Goal: Transaction & Acquisition: Download file/media

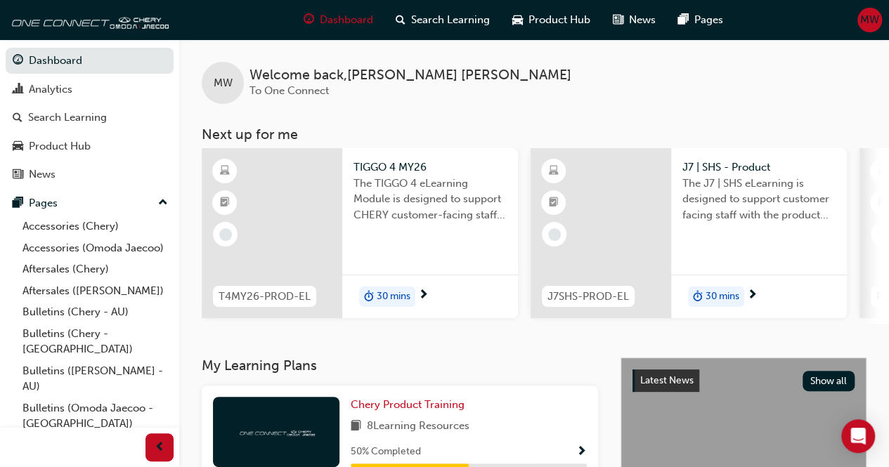
click at [866, 21] on span "MW" at bounding box center [869, 20] width 19 height 16
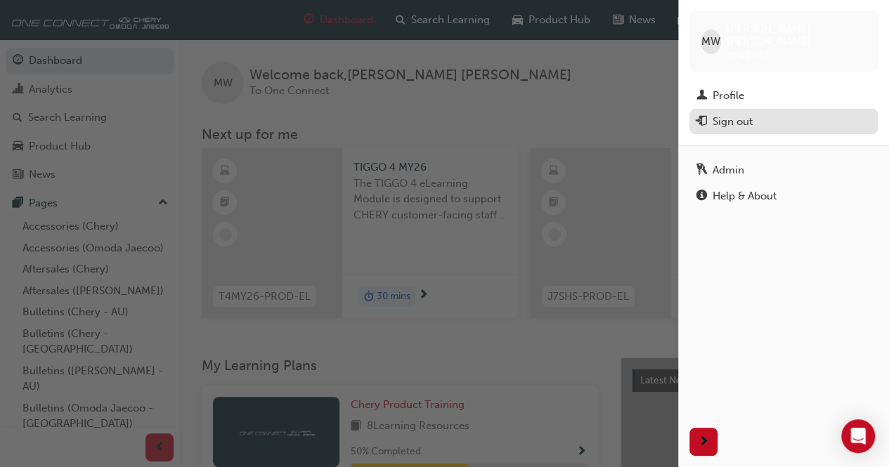
click at [725, 114] on div "Sign out" at bounding box center [733, 122] width 40 height 16
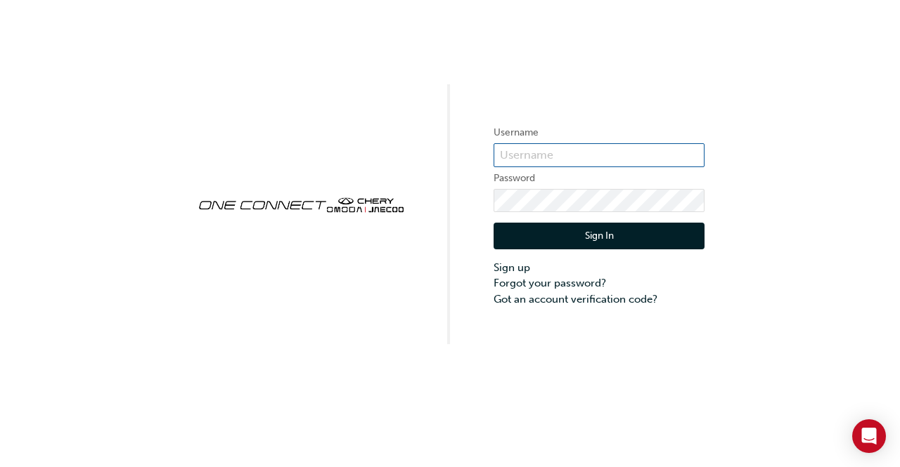
type input "CMA0025"
click at [600, 235] on button "Sign In" at bounding box center [598, 236] width 211 height 27
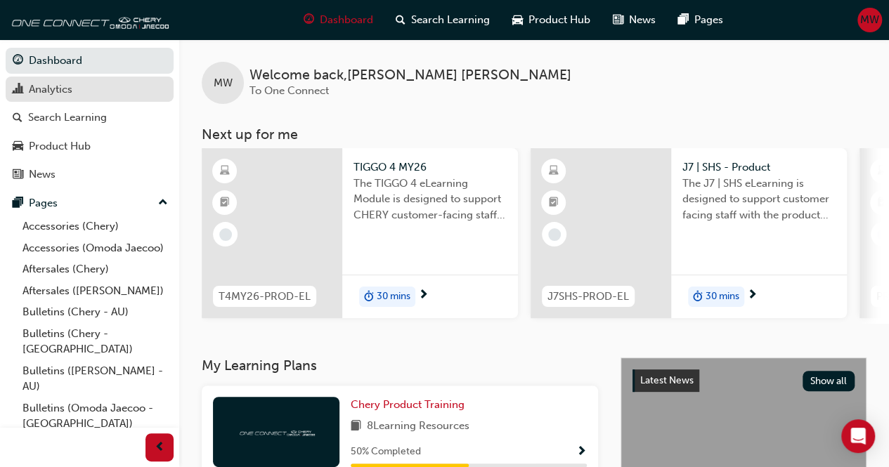
click at [46, 86] on div "Analytics" at bounding box center [51, 90] width 44 height 16
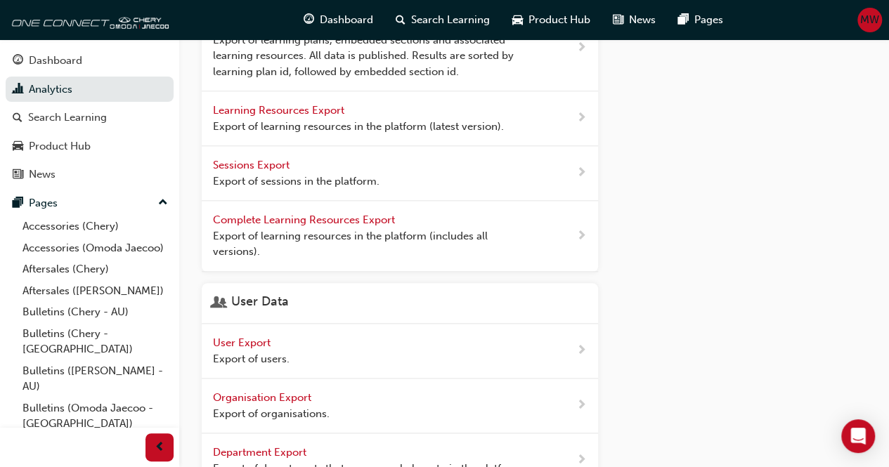
scroll to position [702, 0]
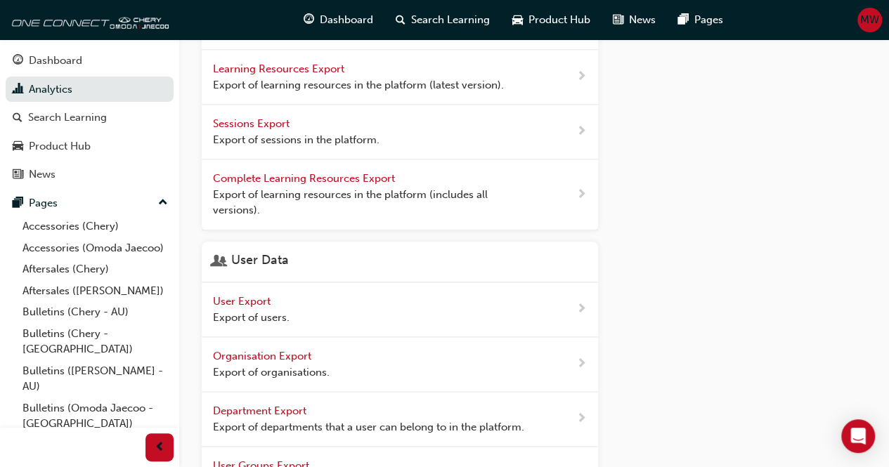
click at [243, 299] on span "User Export" at bounding box center [243, 301] width 60 height 13
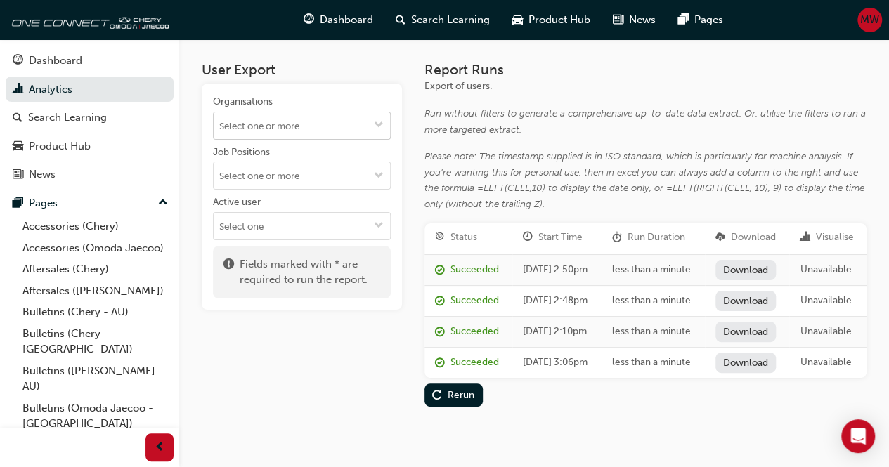
click at [297, 126] on input "Organisations" at bounding box center [302, 125] width 176 height 27
type input "chery t"
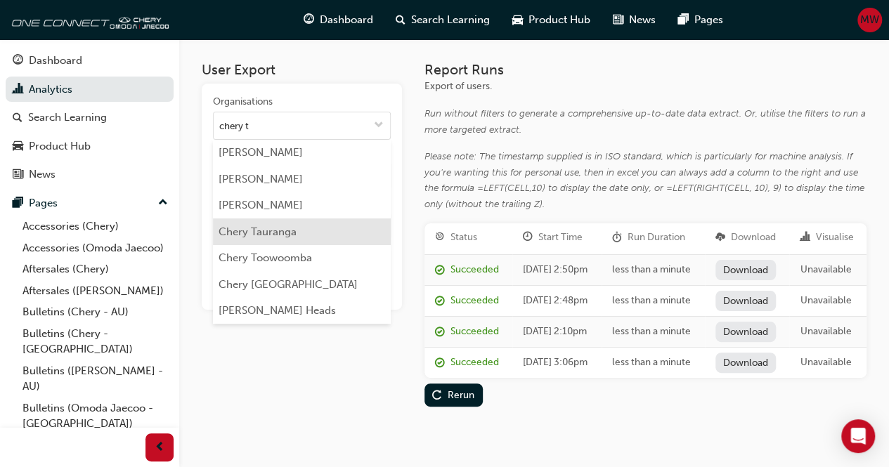
click at [261, 231] on li "Chery Tauranga" at bounding box center [302, 232] width 178 height 27
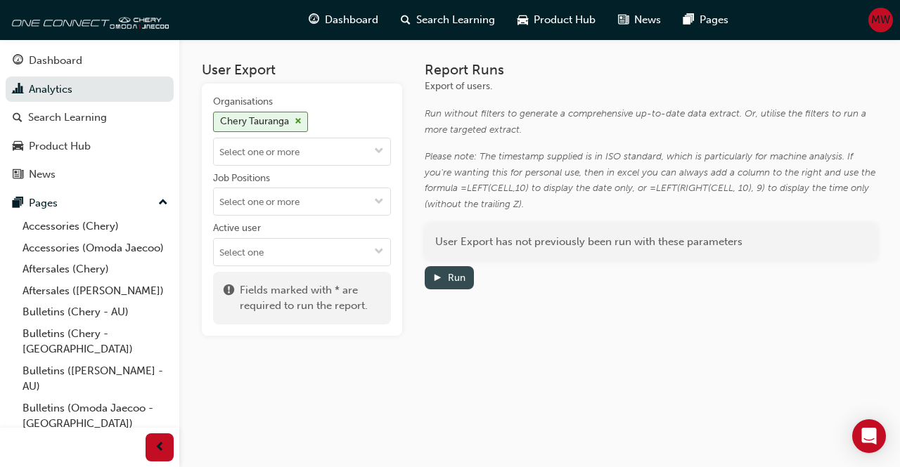
click at [451, 276] on div "Run" at bounding box center [457, 278] width 18 height 12
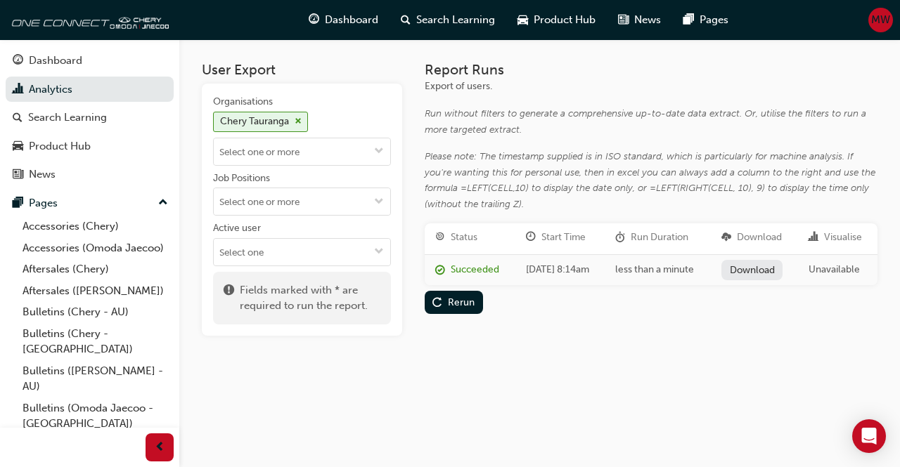
click at [768, 269] on link "Download" at bounding box center [751, 270] width 61 height 20
click at [884, 18] on span "MW" at bounding box center [880, 20] width 19 height 16
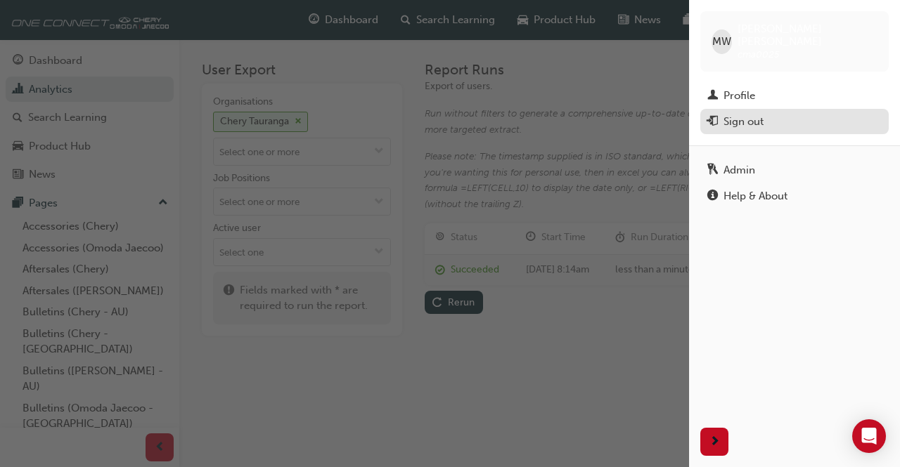
click at [734, 114] on div "Sign out" at bounding box center [743, 122] width 40 height 16
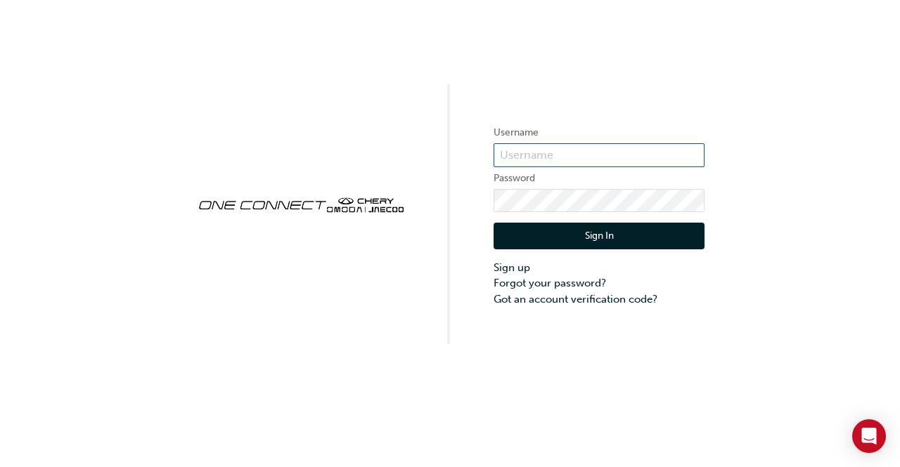
type input "CMA0025"
click at [599, 234] on button "Sign In" at bounding box center [598, 236] width 211 height 27
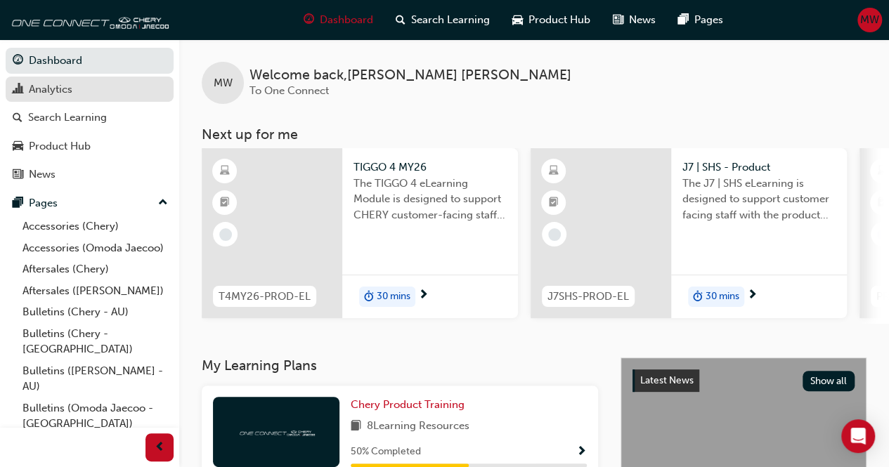
click at [50, 83] on div "Analytics" at bounding box center [51, 90] width 44 height 16
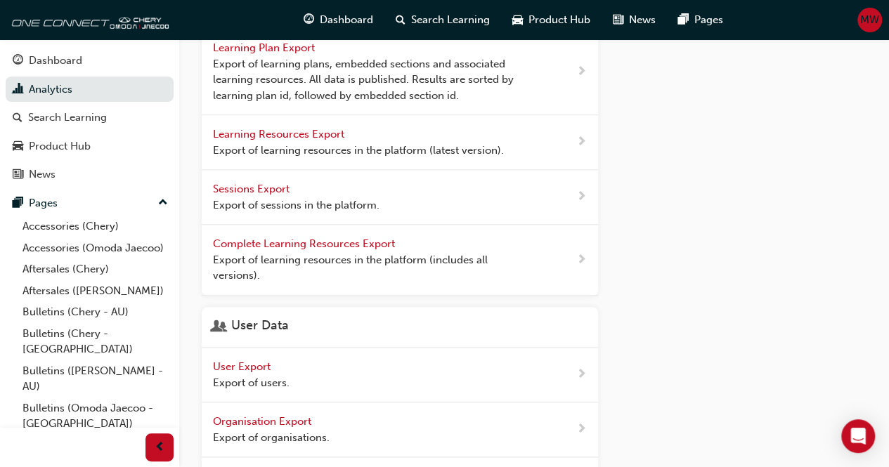
scroll to position [656, 0]
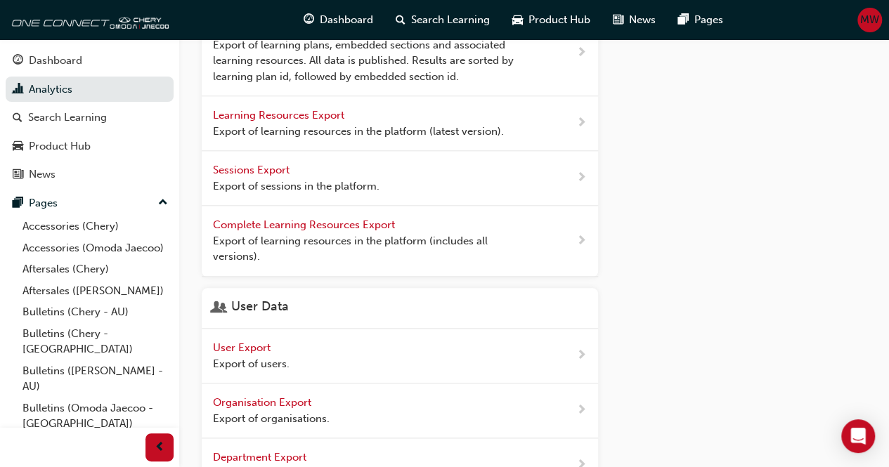
click at [245, 345] on span "User Export" at bounding box center [243, 348] width 60 height 13
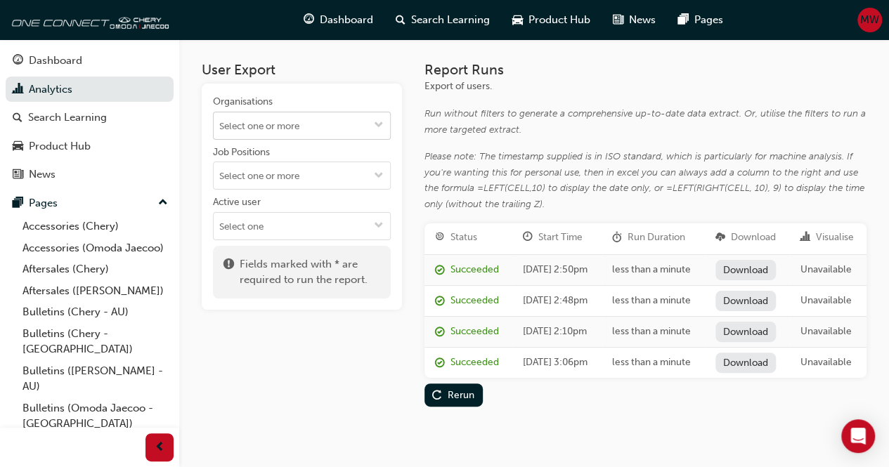
click at [287, 124] on input "Organisations" at bounding box center [302, 125] width 176 height 27
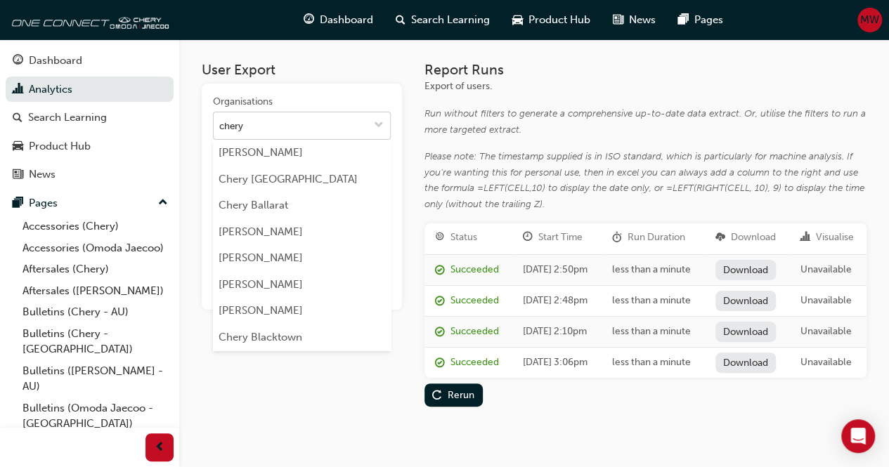
type input "chery t"
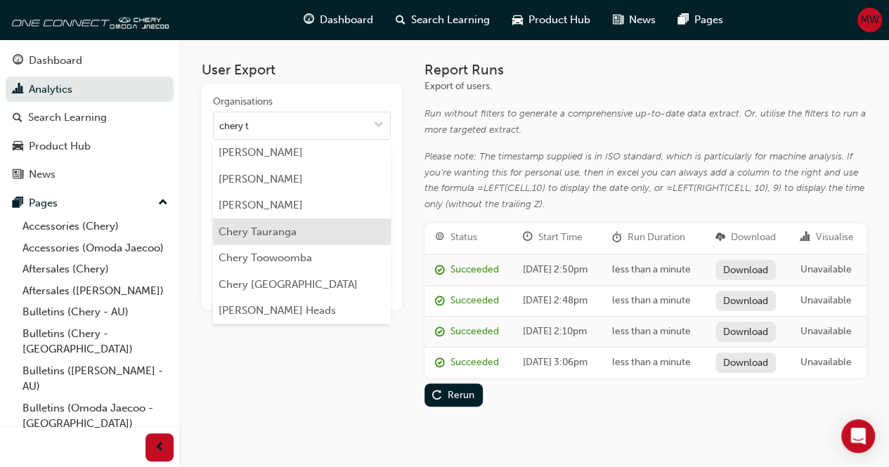
click at [267, 235] on li "Chery Tauranga" at bounding box center [302, 232] width 178 height 27
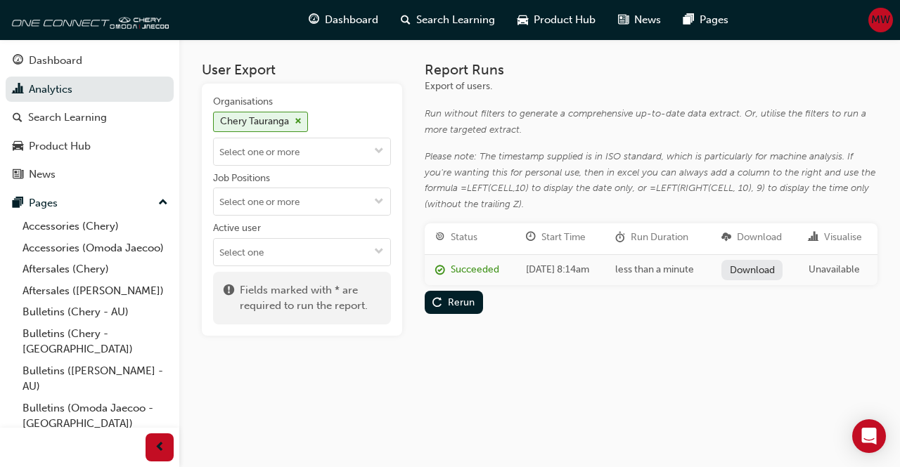
click at [763, 272] on link "Download" at bounding box center [751, 270] width 61 height 20
